Goal: Navigation & Orientation: Find specific page/section

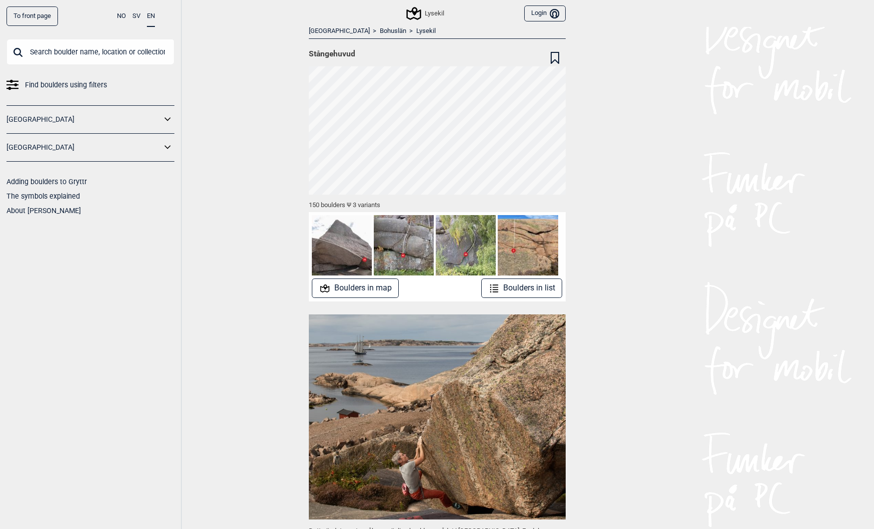
click at [46, 51] on input "text" at bounding box center [90, 52] width 168 height 26
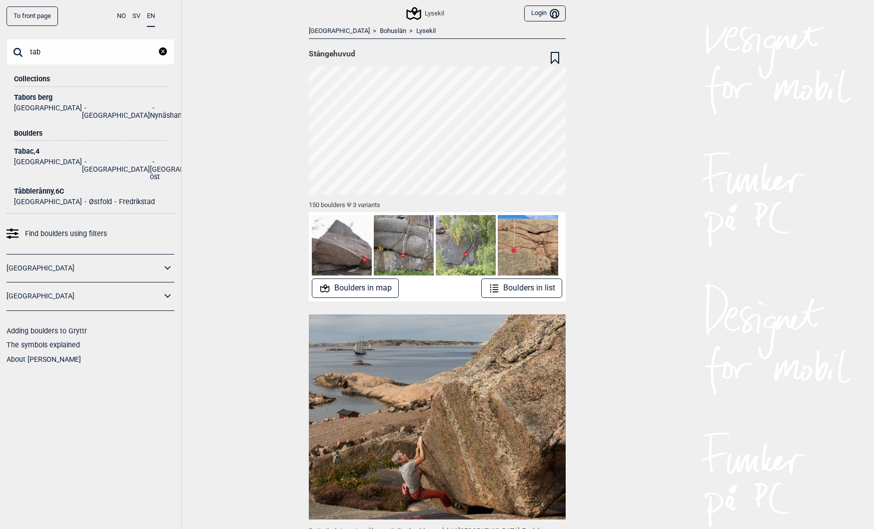
type input "tab"
click at [30, 96] on div "Tabors berg" at bounding box center [90, 97] width 153 height 7
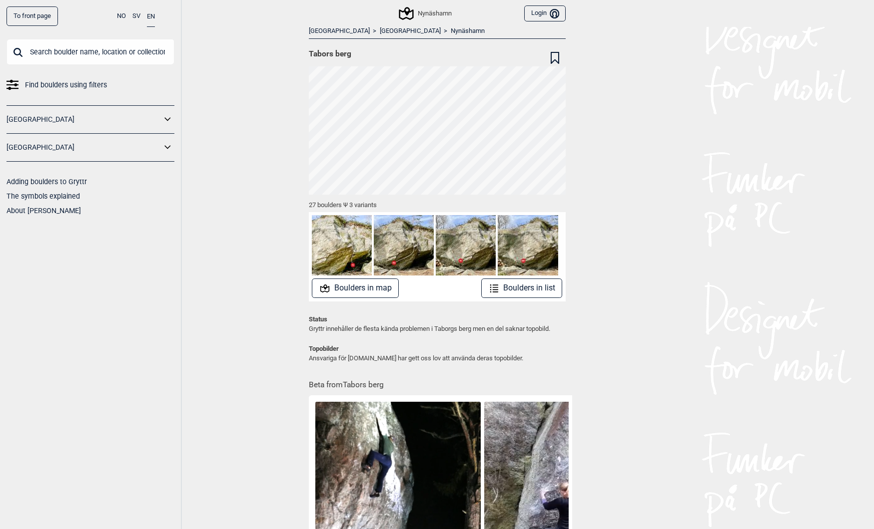
click at [357, 292] on button "Boulders in map" at bounding box center [355, 288] width 87 height 19
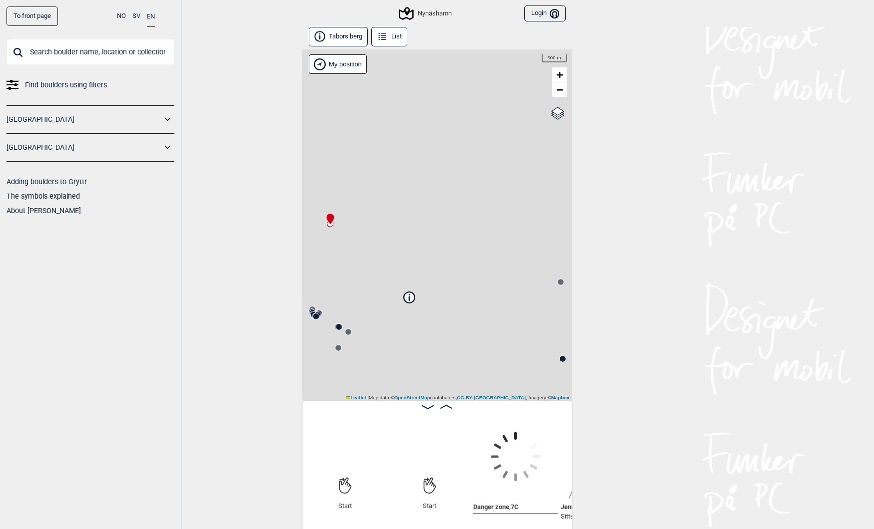
scroll to position [0, 78]
